Goal: Answer question/provide support

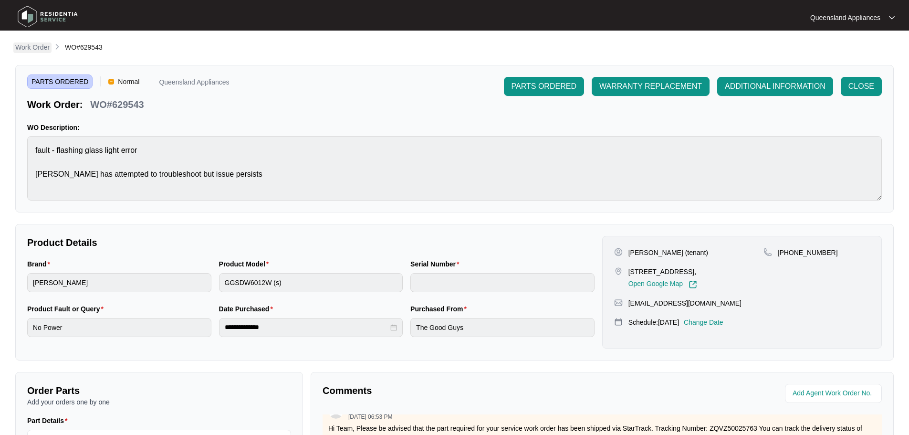
click at [31, 47] on p "Work Order" at bounding box center [32, 47] width 34 height 10
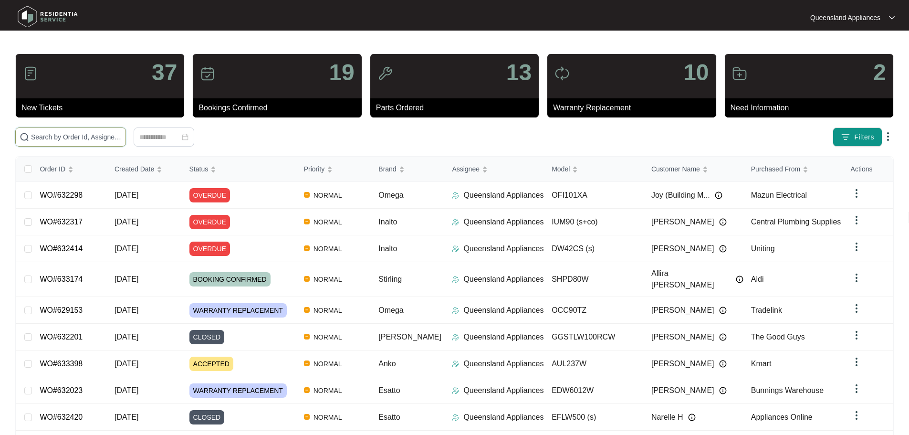
click at [100, 138] on input "text" at bounding box center [76, 137] width 91 height 10
paste input "632298"
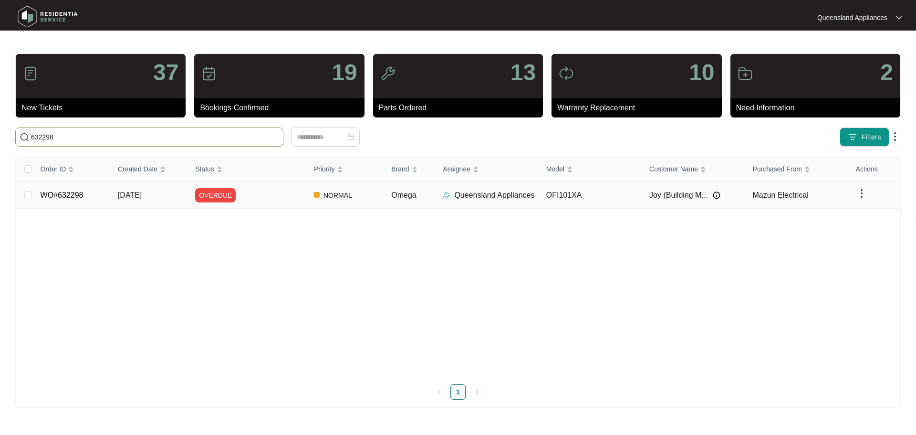
type input "632298"
click at [261, 195] on div "OVERDUE" at bounding box center [250, 195] width 111 height 14
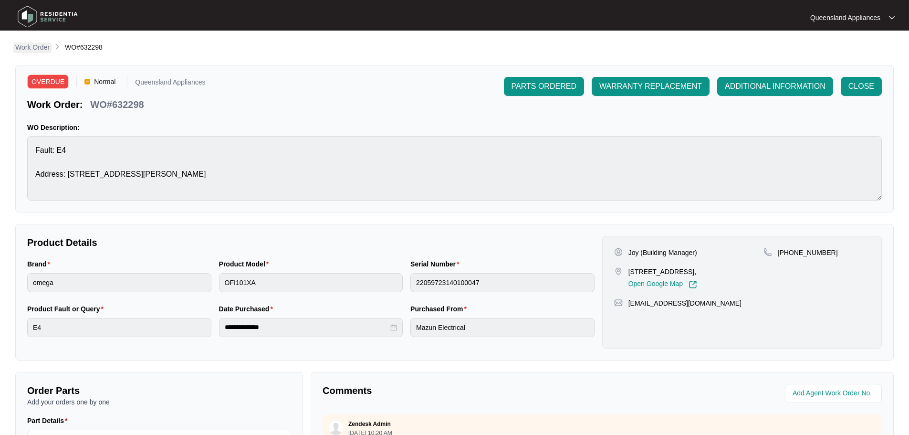
drag, startPoint x: 27, startPoint y: 34, endPoint x: 26, endPoint y: 44, distance: 10.1
click at [27, 35] on main "**********" at bounding box center [454, 316] width 909 height 633
click at [28, 47] on p "Work Order" at bounding box center [32, 47] width 34 height 10
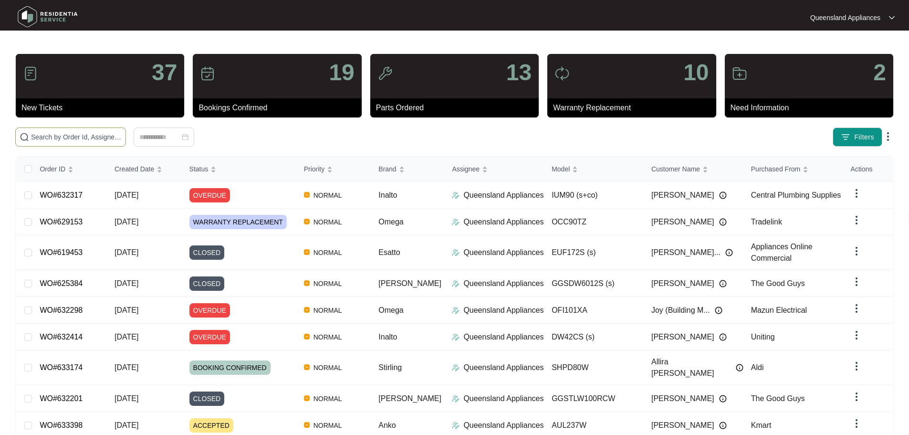
click at [73, 137] on input "text" at bounding box center [76, 137] width 91 height 10
paste input "629919"
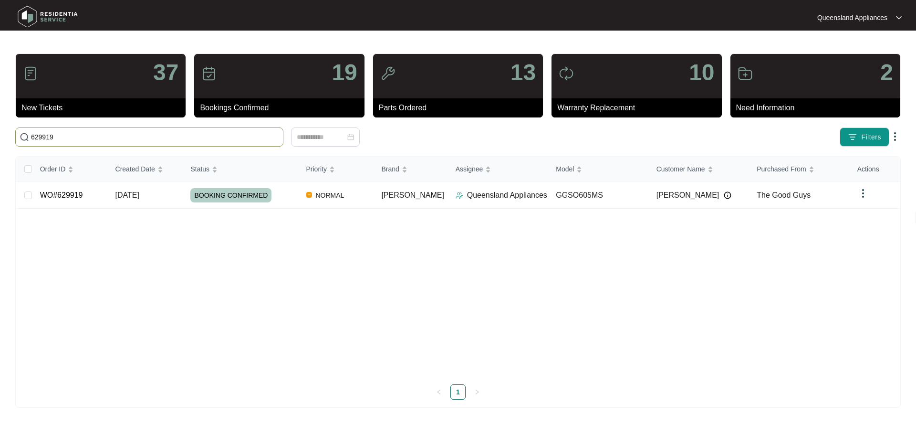
type input "629919"
click at [138, 199] on td "[DATE]" at bounding box center [145, 195] width 75 height 27
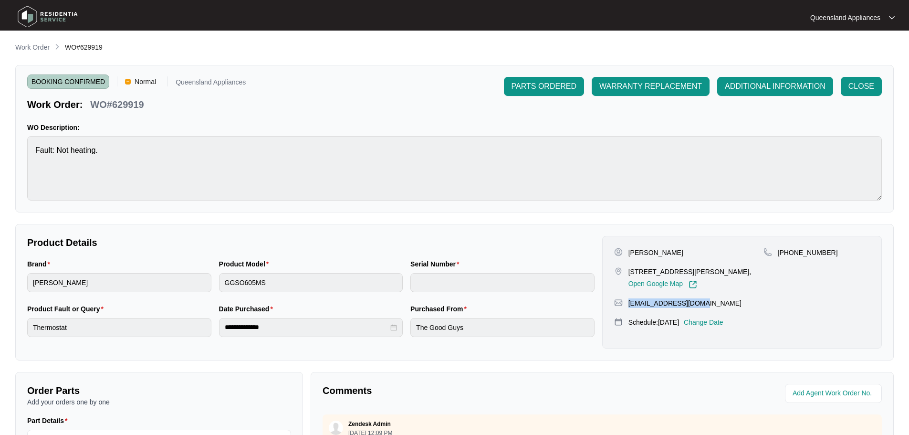
drag, startPoint x: 701, startPoint y: 304, endPoint x: 629, endPoint y: 303, distance: 72.1
click at [629, 303] on p "[EMAIL_ADDRESS][DOMAIN_NAME]" at bounding box center [685, 303] width 113 height 10
copy p "[EMAIL_ADDRESS][DOMAIN_NAME]"
click at [26, 42] on li "Work Order" at bounding box center [32, 47] width 34 height 11
click at [30, 46] on p "Work Order" at bounding box center [32, 47] width 34 height 10
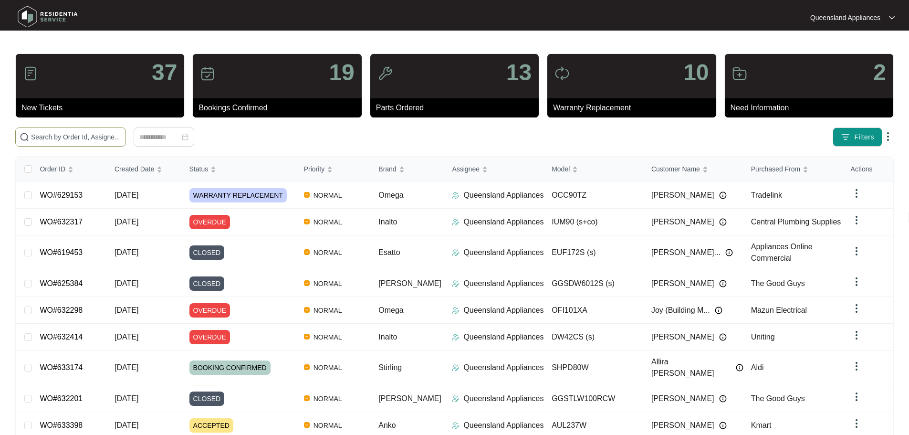
click at [79, 144] on span at bounding box center [70, 136] width 111 height 19
click at [81, 139] on input "text" at bounding box center [76, 137] width 91 height 10
paste input "629919"
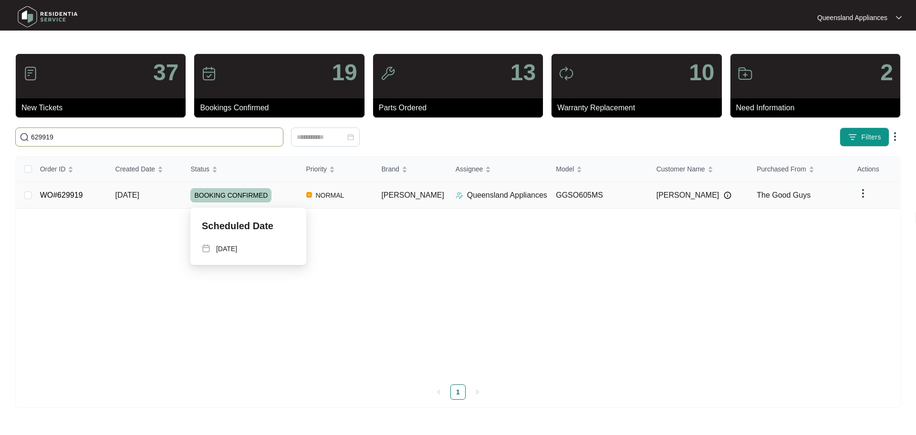
type input "629919"
click at [287, 191] on div "BOOKING CONFIRMED" at bounding box center [244, 195] width 108 height 14
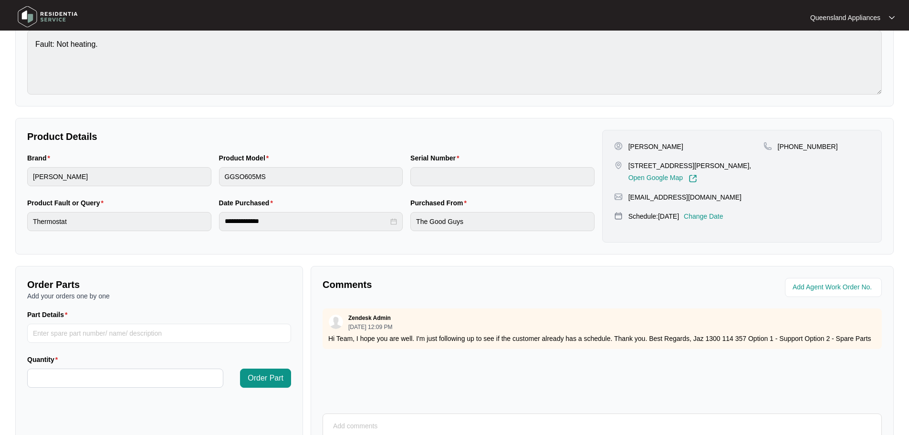
scroll to position [199, 0]
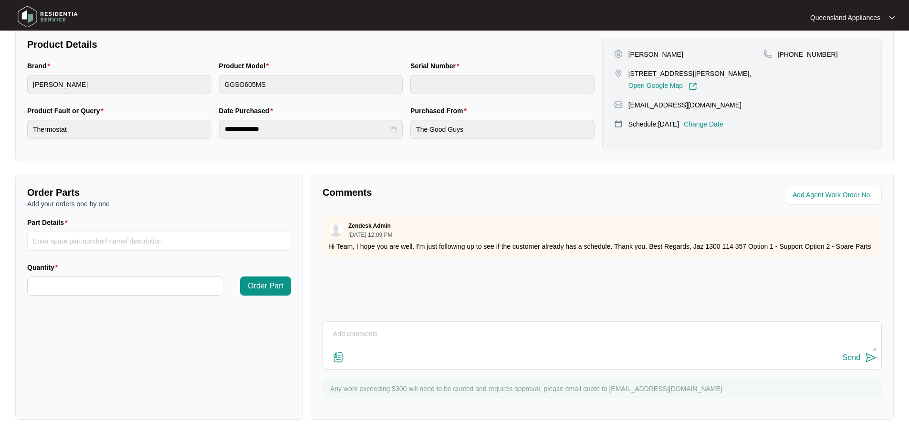
drag, startPoint x: 438, startPoint y: 365, endPoint x: 439, endPoint y: 350, distance: 14.4
click at [439, 362] on div "Send" at bounding box center [602, 345] width 559 height 48
click at [439, 347] on textarea at bounding box center [602, 338] width 549 height 25
type textarea "h"
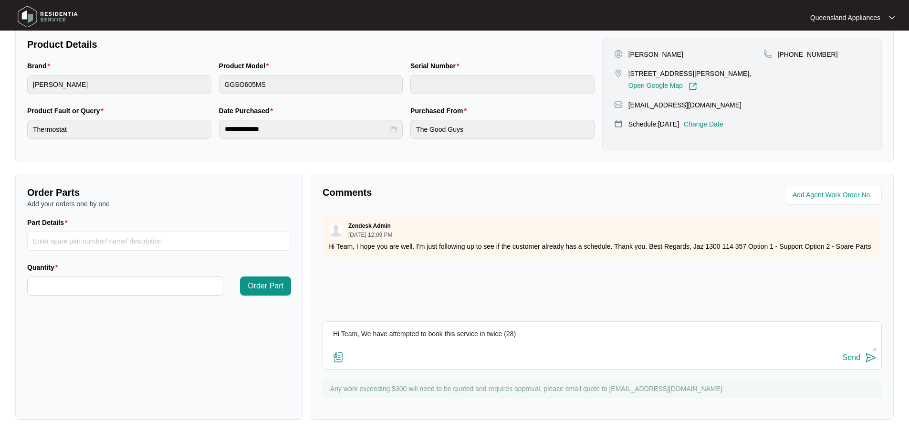
click at [576, 336] on textarea "Hi Team, We have attempted to book this service in twice (28)" at bounding box center [602, 338] width 549 height 25
drag, startPoint x: 506, startPoint y: 332, endPoint x: 514, endPoint y: 333, distance: 7.2
click at [514, 333] on textarea "Hi Team, We have attempted to book this service in twice (28)" at bounding box center [602, 338] width 549 height 25
paste textarea "[DATE] and [DATE]"
click at [575, 332] on textarea "Hi Team, We have attempted to book this service in twice ([DATE] and [DATE])" at bounding box center [602, 338] width 549 height 25
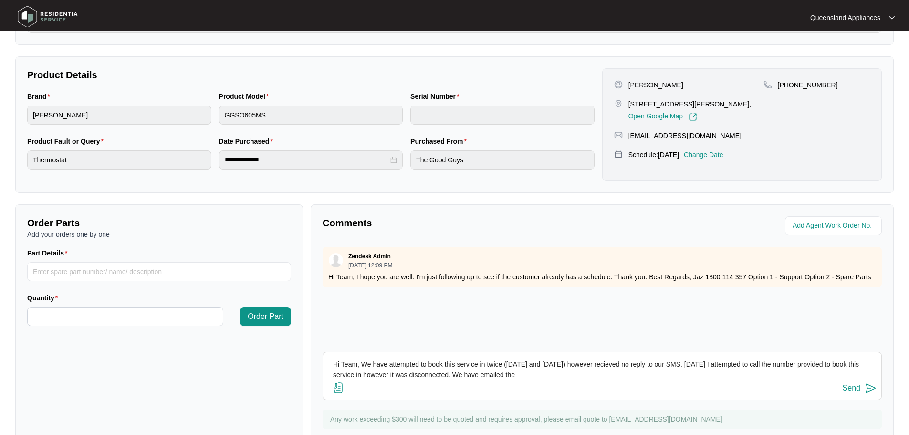
scroll to position [151, 0]
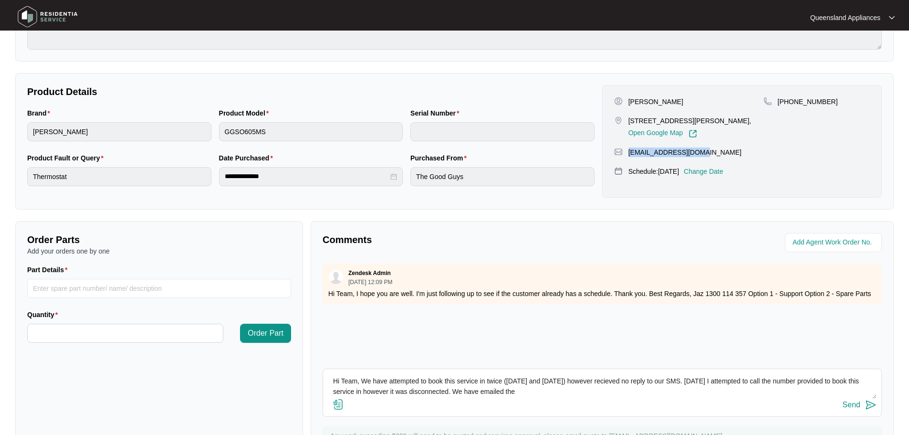
drag, startPoint x: 627, startPoint y: 150, endPoint x: 714, endPoint y: 154, distance: 87.4
click at [714, 154] on div "[EMAIL_ADDRESS][DOMAIN_NAME]" at bounding box center [742, 152] width 256 height 10
copy p "[EMAIL_ADDRESS][DOMAIN_NAME]"
click at [512, 393] on textarea "Hi Team, We have attempted to book this service in twice ([DATE] and [DATE]) ho…" at bounding box center [602, 386] width 549 height 25
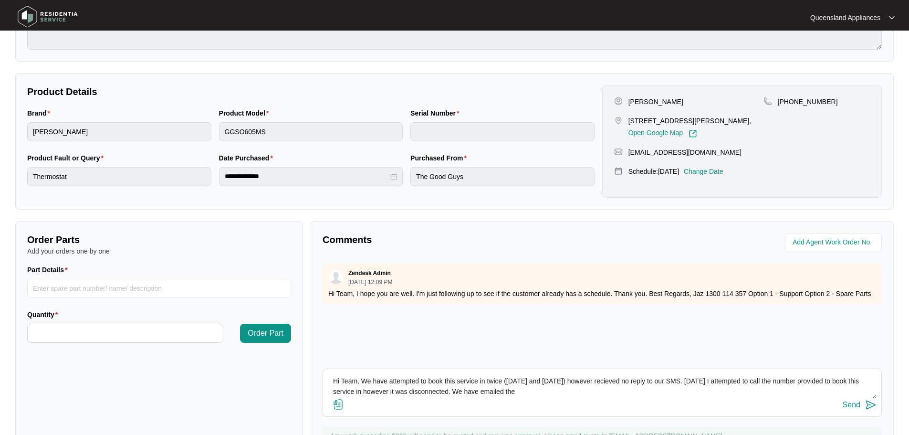
paste textarea "[EMAIL_ADDRESS][DOMAIN_NAME]"
type textarea "Hi Team, We have attempted to book this service in twice ([DATE] and [DATE]) ho…"
click at [668, 403] on div "Send" at bounding box center [602, 404] width 549 height 13
click at [869, 405] on img at bounding box center [870, 404] width 11 height 11
